Goal: Information Seeking & Learning: Find specific fact

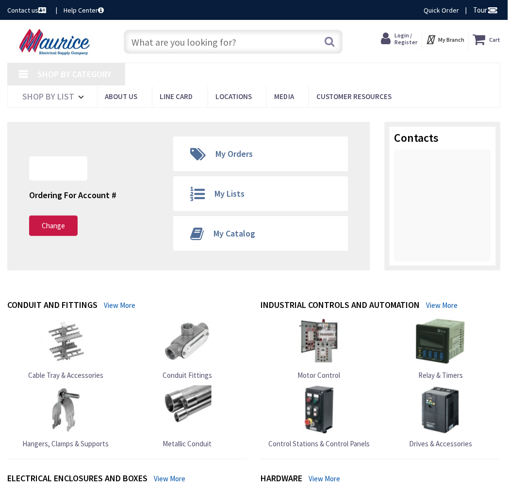
click at [223, 56] on div "Search" at bounding box center [231, 41] width 224 height 31
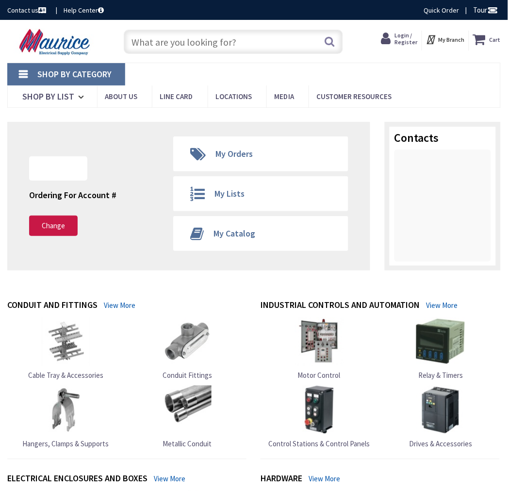
click at [227, 45] on input "text" at bounding box center [233, 42] width 219 height 24
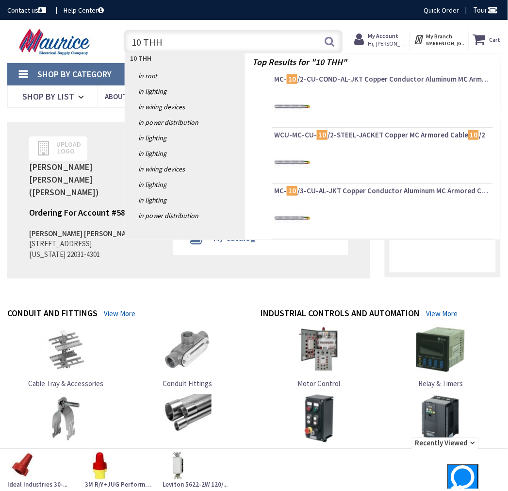
type input "10 THHN"
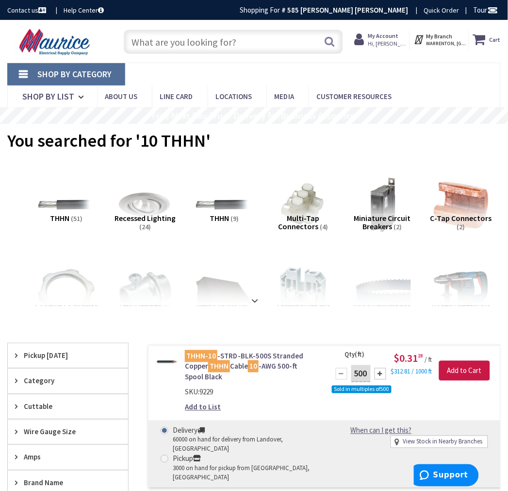
click at [207, 50] on input "text" at bounding box center [233, 42] width 219 height 24
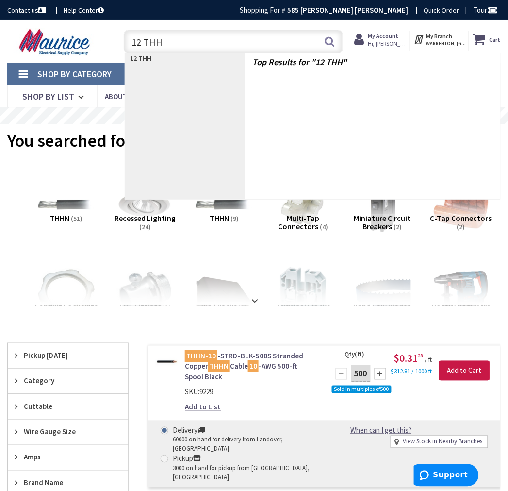
type input "12 THHN"
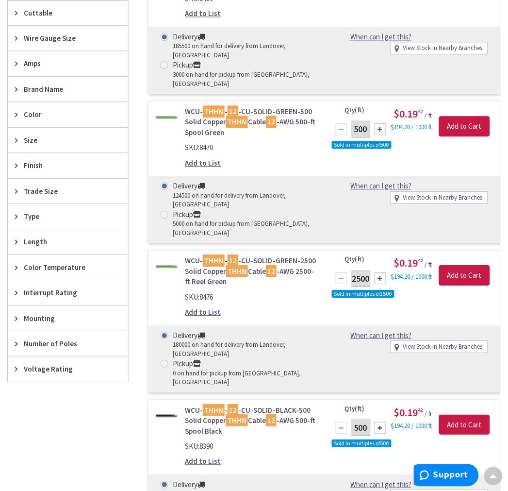
scroll to position [397, 0]
